Goal: Transaction & Acquisition: Purchase product/service

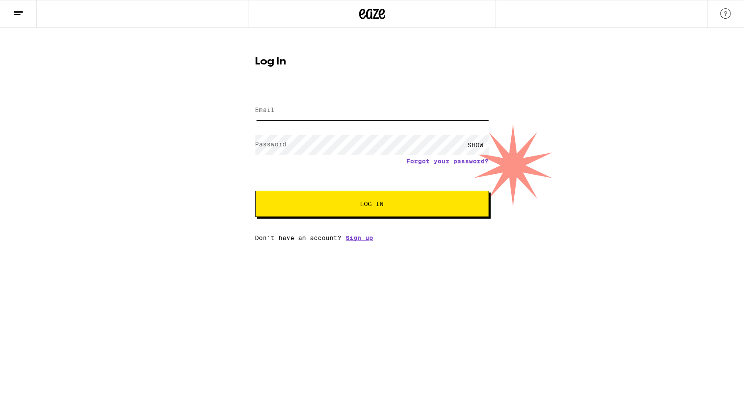
type input "[EMAIL_ADDRESS][DOMAIN_NAME]"
click at [308, 199] on button "Log In" at bounding box center [372, 204] width 234 height 26
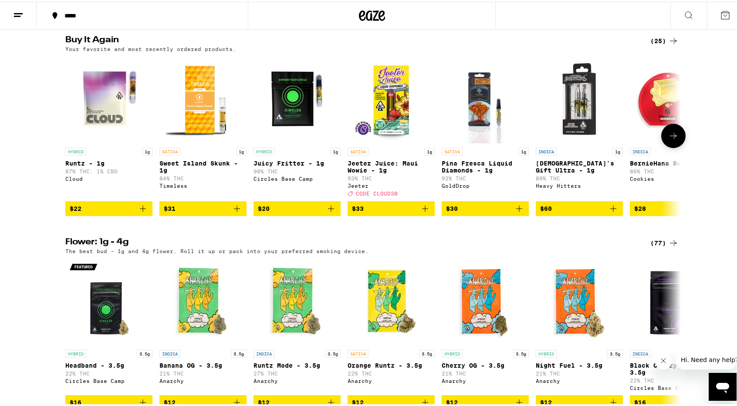
scroll to position [683, 0]
